Goal: Find specific page/section: Find specific page/section

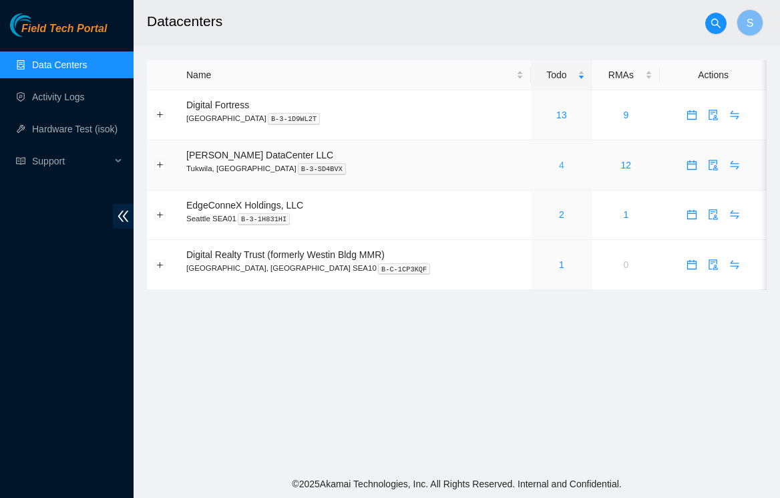
click at [559, 161] on link "4" at bounding box center [561, 165] width 5 height 11
